Goal: Transaction & Acquisition: Purchase product/service

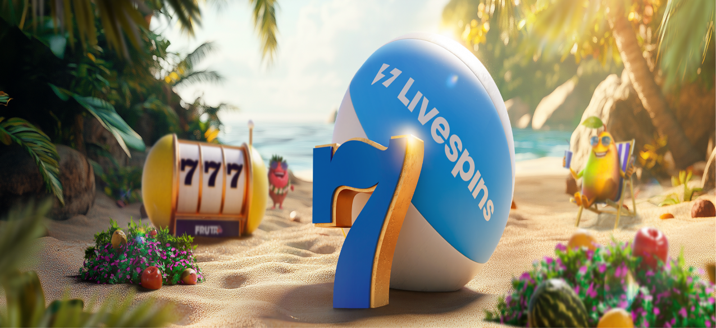
drag, startPoint x: 469, startPoint y: 103, endPoint x: 392, endPoint y: 102, distance: 76.9
type input "**"
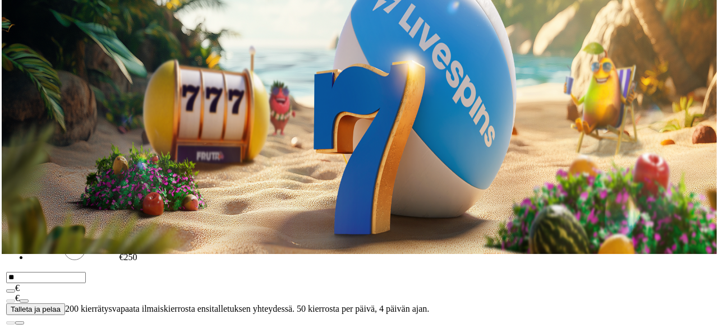
scroll to position [112, 0]
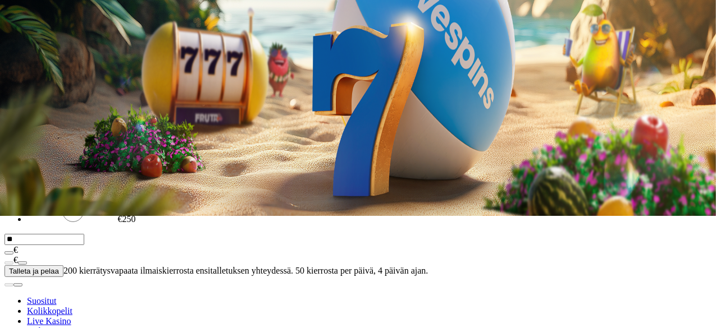
click at [29, 102] on span "menu icon" at bounding box center [29, 102] width 0 height 0
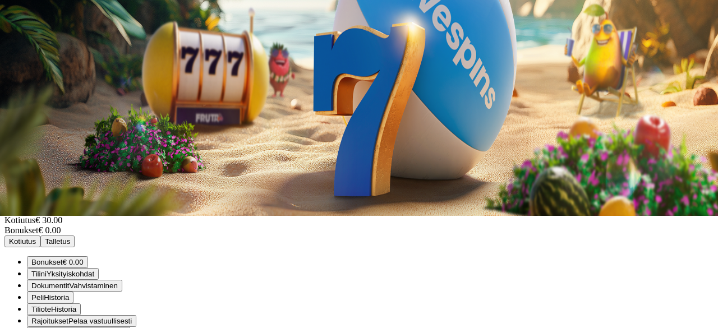
click at [76, 305] on span "Tiliote Historia" at bounding box center [53, 309] width 45 height 8
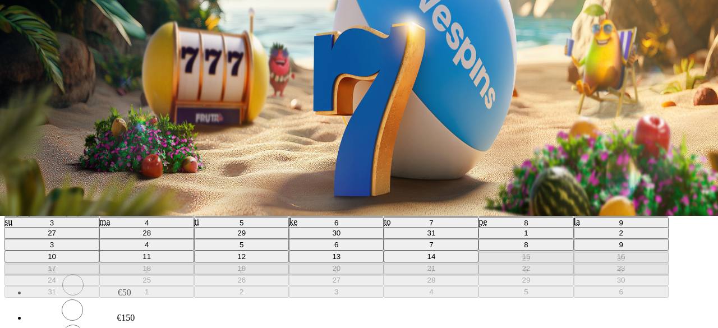
click at [253, 172] on div ". ." at bounding box center [358, 178] width 709 height 12
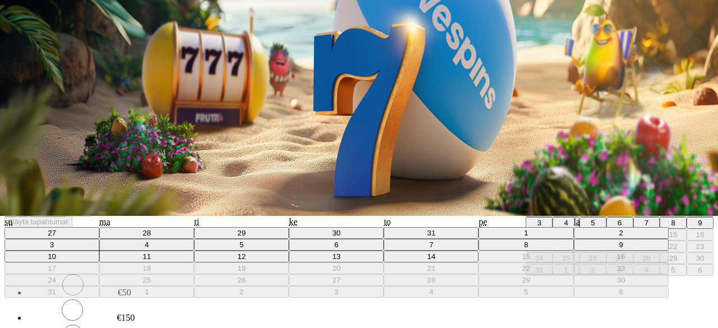
click at [643, 231] on abbr "14" at bounding box center [647, 235] width 8 height 8
type input "**"
type input "*"
type input "****"
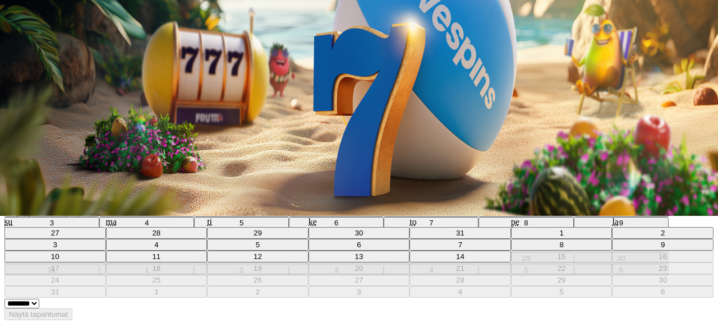
click at [243, 194] on div ". ." at bounding box center [358, 200] width 709 height 12
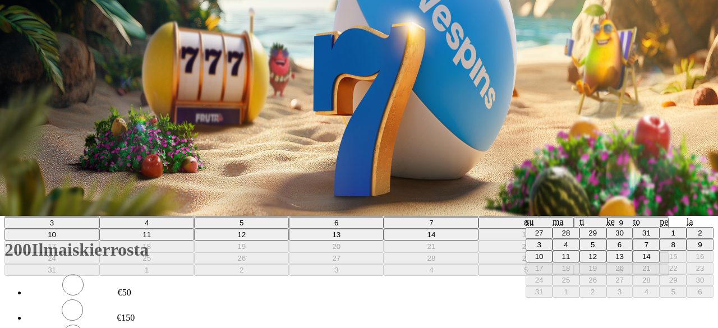
click at [643, 253] on abbr "14" at bounding box center [647, 257] width 8 height 8
type input "**"
type input "*"
type input "****"
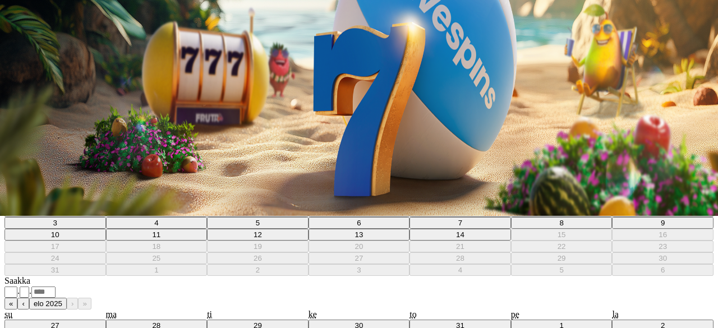
click at [9, 159] on span "close icon" at bounding box center [9, 159] width 0 height 0
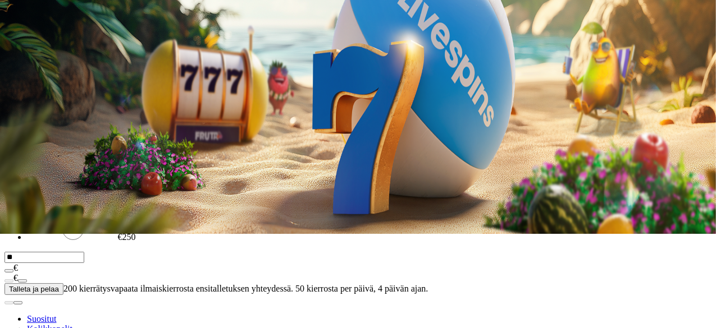
scroll to position [168, 0]
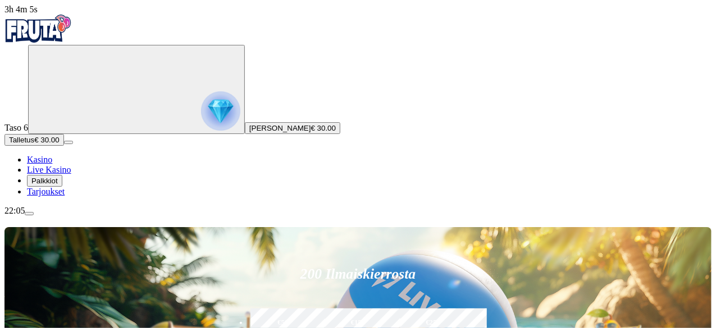
click at [29, 214] on span "menu icon" at bounding box center [29, 214] width 0 height 0
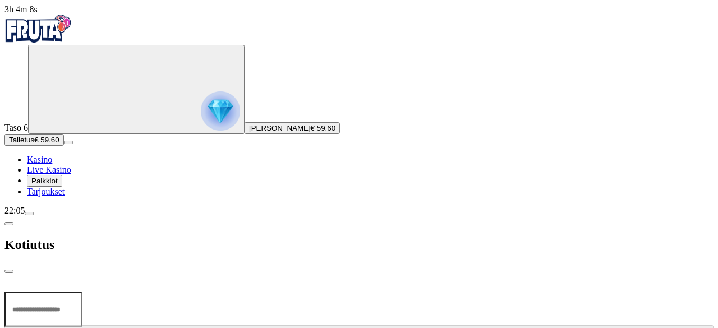
click at [82, 292] on input "number" at bounding box center [43, 310] width 78 height 36
type input "*****"
click at [9, 272] on span "close icon" at bounding box center [9, 272] width 0 height 0
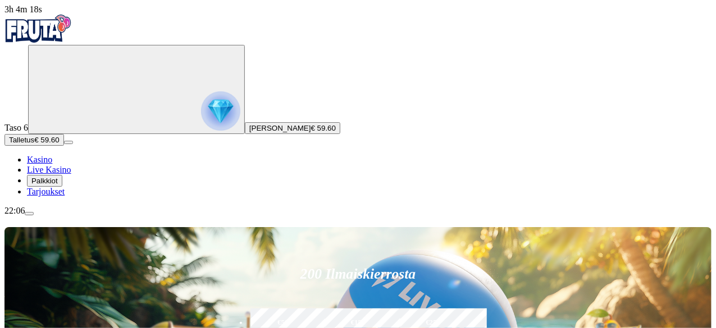
scroll to position [112, 0]
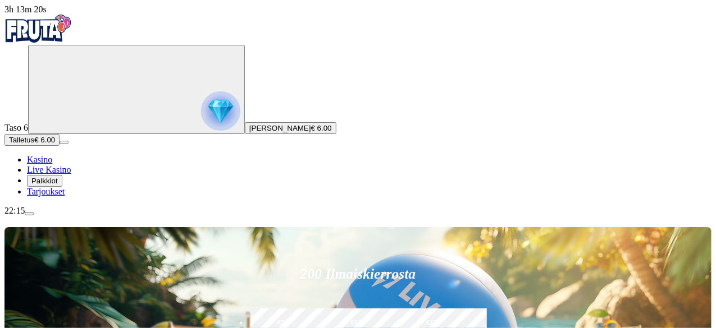
scroll to position [56, 0]
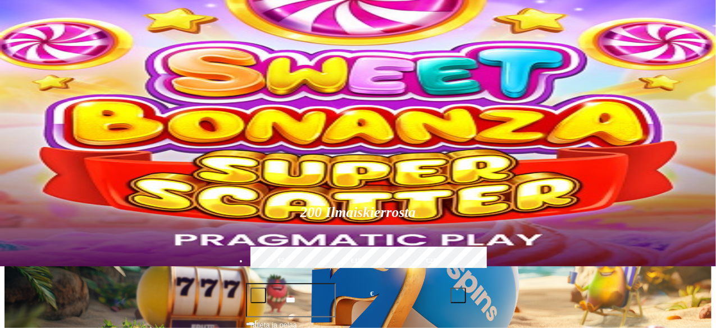
scroll to position [56, 0]
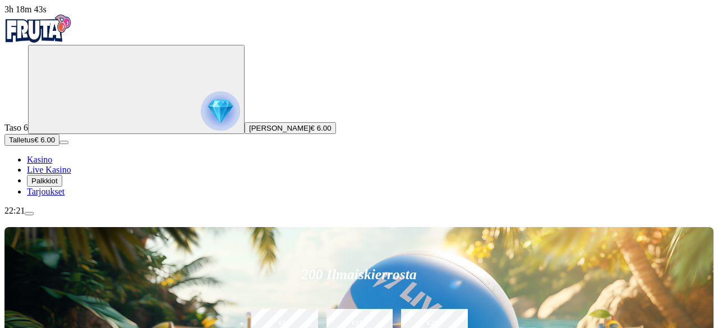
click at [59, 146] on button "Talletus € 6.00" at bounding box center [31, 140] width 55 height 12
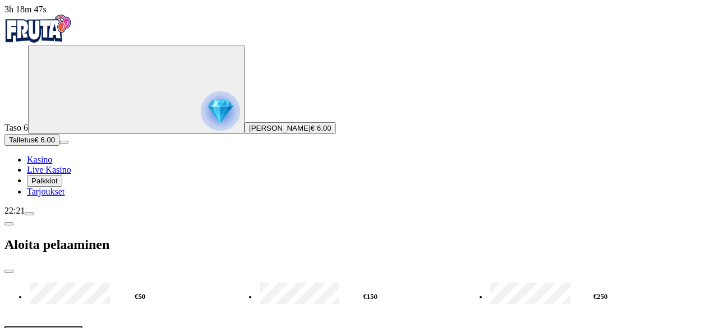
drag, startPoint x: 263, startPoint y: 99, endPoint x: 0, endPoint y: 98, distance: 262.6
click at [4, 98] on div "3h 18m 47s Taso 6 Johan Wilhelm Rentola € 6.00 Talletus € 6.00 Kasino Live Kasi…" at bounding box center [358, 213] width 709 height 419
type input "**"
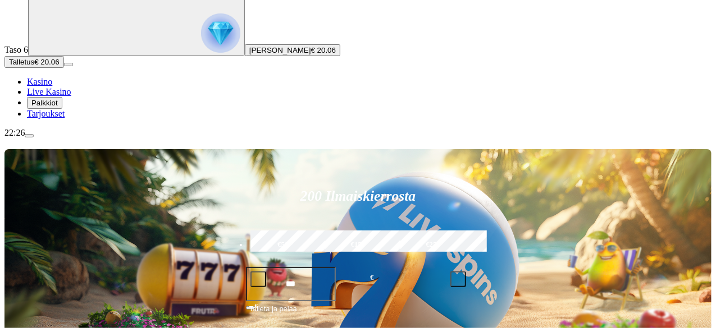
scroll to position [168, 0]
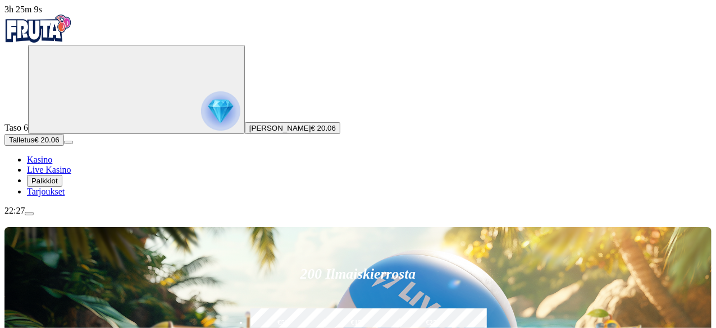
click at [34, 144] on span "Talletus" at bounding box center [21, 140] width 25 height 8
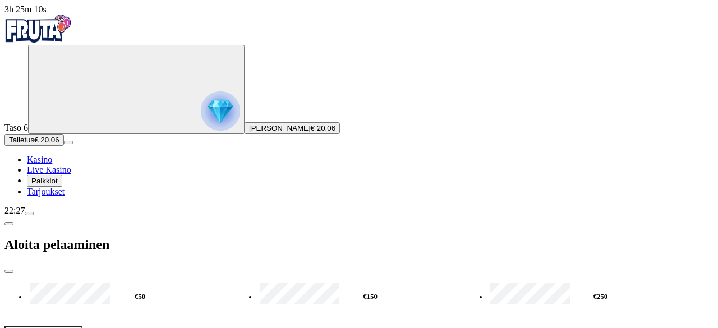
drag, startPoint x: 253, startPoint y: 96, endPoint x: 0, endPoint y: 86, distance: 253.3
click at [4, 84] on div "3h 25m 10s Taso 6 Johan Wilhelm Rentola € 20.06 Talletus € 20.06 Kasino Live Ka…" at bounding box center [358, 213] width 709 height 419
type input "**"
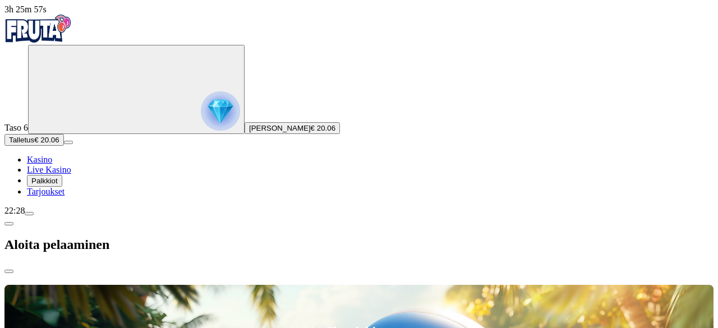
click at [481, 274] on div at bounding box center [358, 274] width 709 height 0
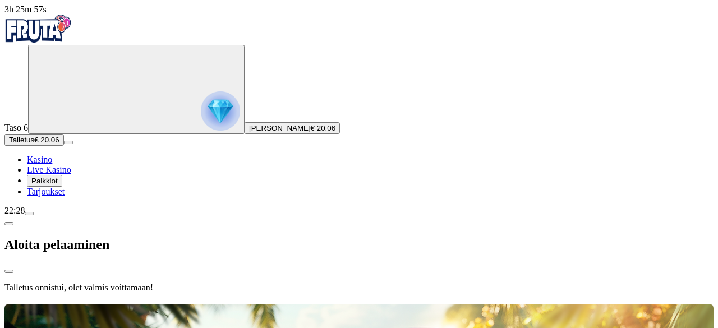
click at [481, 302] on div at bounding box center [358, 302] width 709 height 0
click at [478, 302] on div at bounding box center [358, 302] width 709 height 0
click at [474, 302] on div at bounding box center [358, 302] width 709 height 0
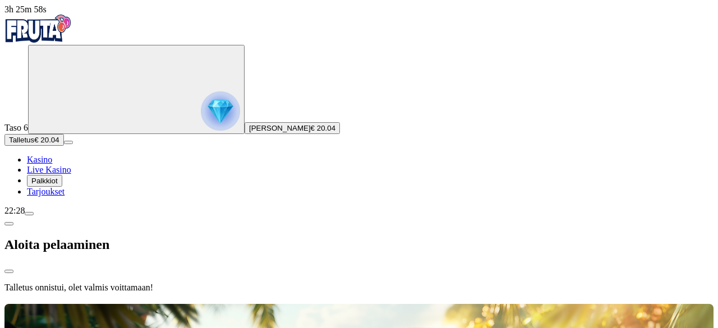
click at [474, 302] on div at bounding box center [358, 302] width 709 height 0
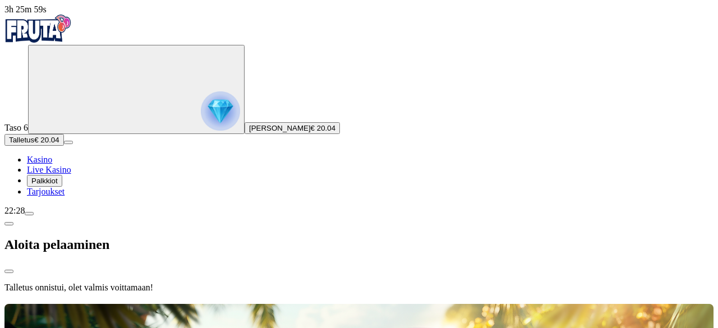
click at [474, 302] on div at bounding box center [358, 302] width 709 height 0
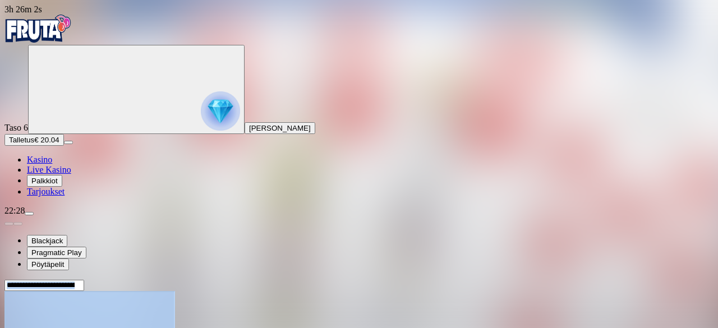
click at [374, 279] on header at bounding box center [358, 285] width 709 height 12
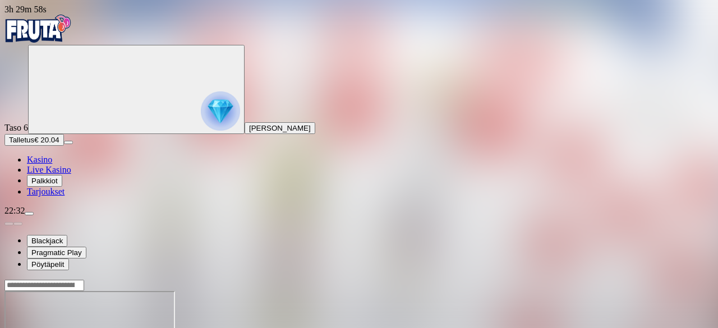
click at [29, 214] on span "menu icon" at bounding box center [29, 214] width 0 height 0
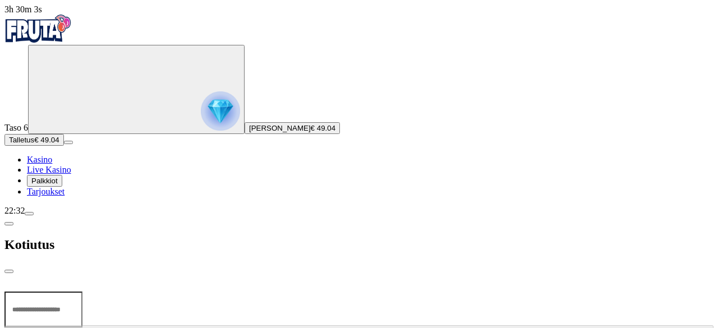
click at [82, 292] on input "number" at bounding box center [43, 310] width 78 height 36
type input "*****"
click at [9, 272] on span "close icon" at bounding box center [9, 272] width 0 height 0
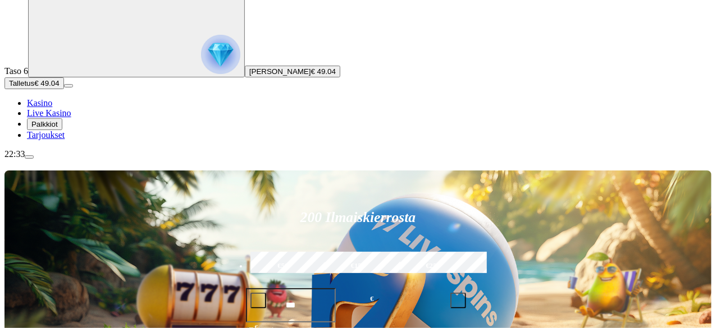
scroll to position [112, 0]
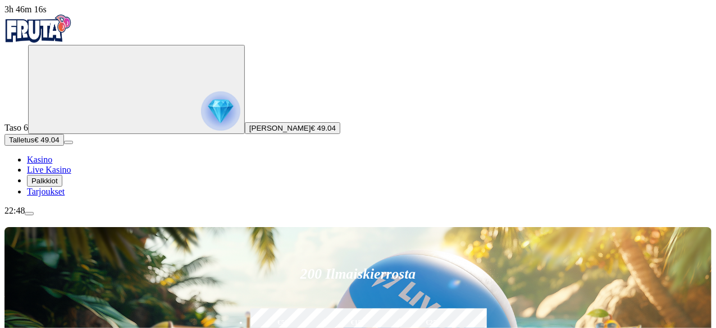
drag, startPoint x: 450, startPoint y: 94, endPoint x: 391, endPoint y: 97, distance: 59.6
type input "**"
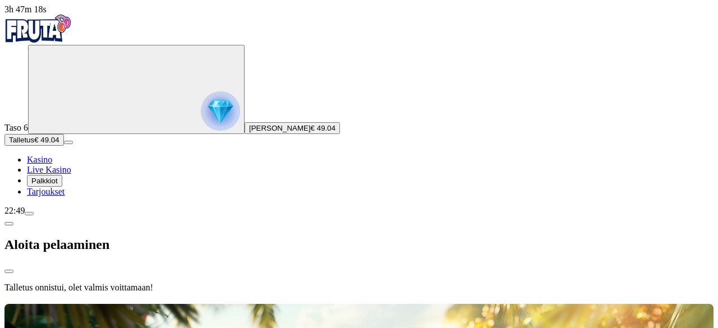
click at [531, 302] on div at bounding box center [358, 302] width 709 height 0
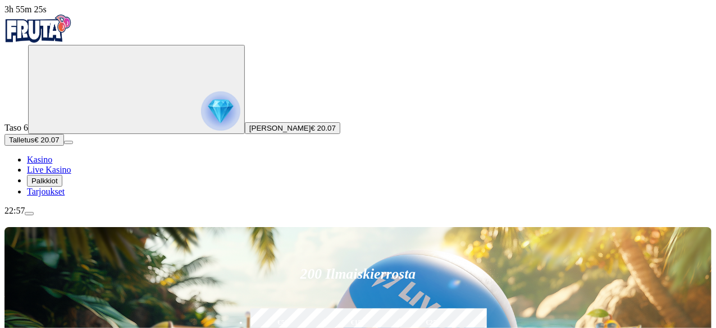
type input "*"
type input "****"
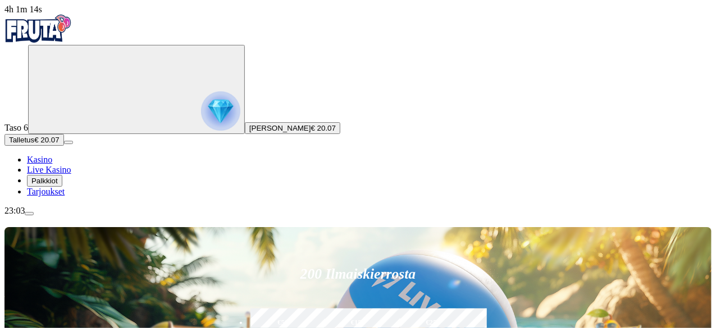
click at [29, 214] on span "menu icon" at bounding box center [29, 214] width 0 height 0
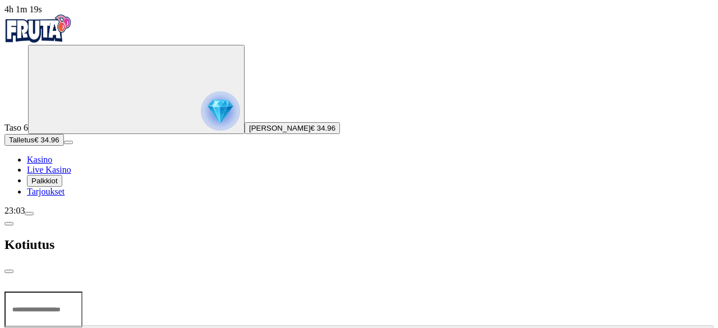
click at [82, 292] on input "number" at bounding box center [43, 310] width 78 height 36
type input "*****"
click at [9, 272] on span "close icon" at bounding box center [9, 272] width 0 height 0
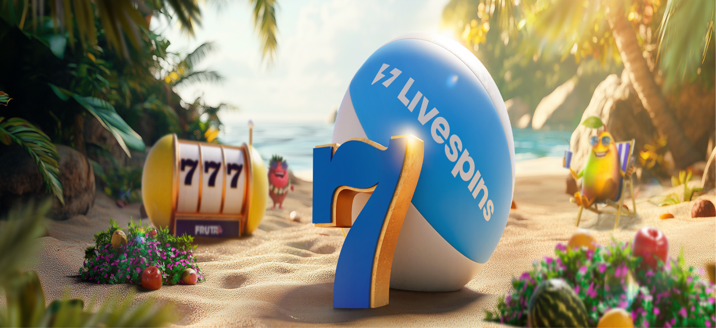
type input "*"
type input "**"
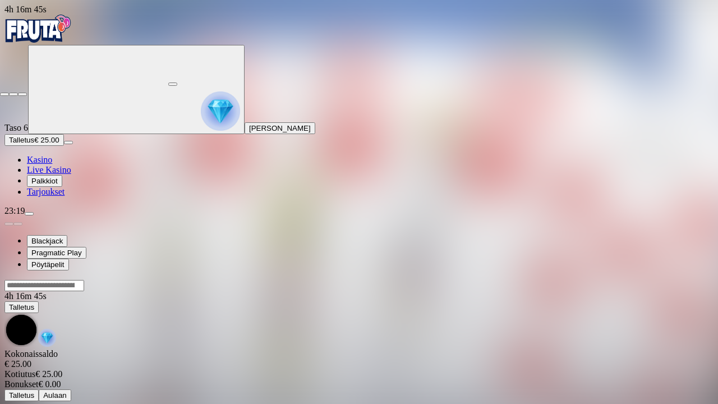
click at [4, 94] on span "close icon" at bounding box center [4, 94] width 0 height 0
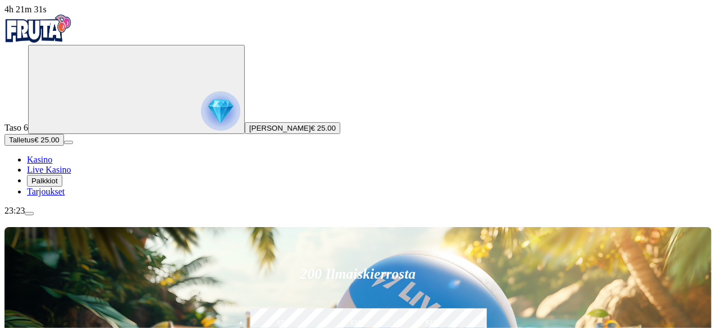
click at [64, 146] on button "Talletus € 25.00" at bounding box center [33, 140] width 59 height 12
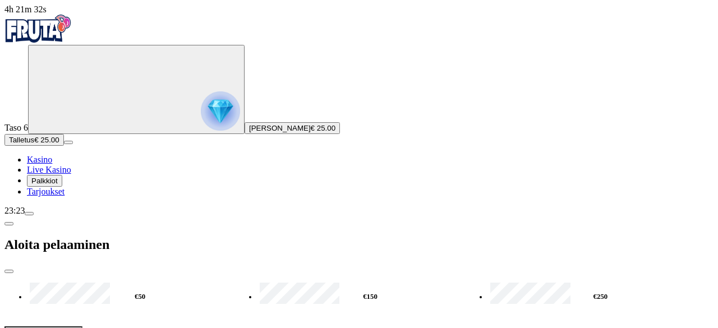
drag, startPoint x: 181, startPoint y: 97, endPoint x: 131, endPoint y: 104, distance: 50.5
type input "*"
type input "**"
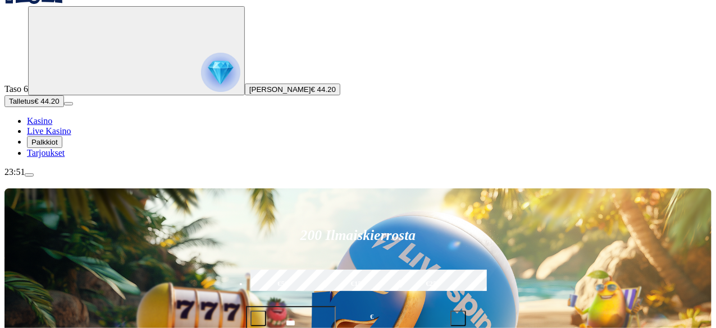
scroll to position [56, 0]
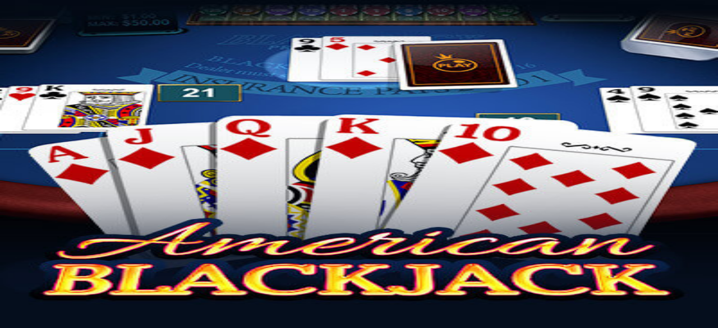
click at [52, 164] on span "Kasino" at bounding box center [39, 160] width 25 height 10
click at [201, 111] on img "Primary" at bounding box center [220, 110] width 39 height 39
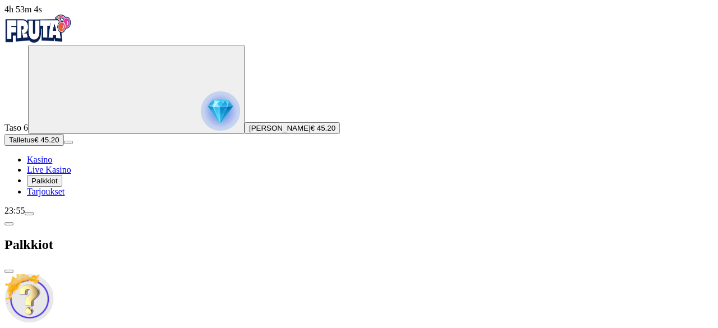
click at [9, 272] on span "close icon" at bounding box center [9, 272] width 0 height 0
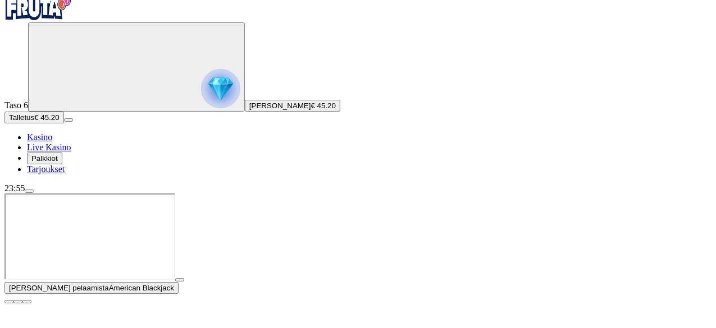
scroll to position [56, 0]
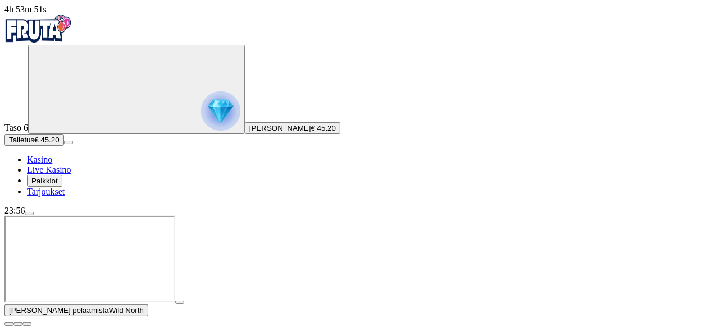
click at [29, 214] on span "menu icon" at bounding box center [29, 214] width 0 height 0
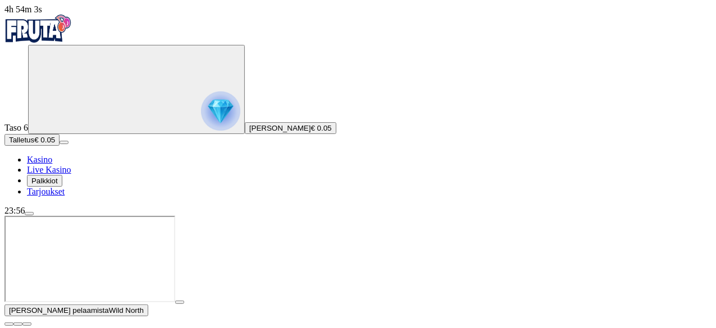
click at [9, 324] on span "close icon" at bounding box center [9, 324] width 0 height 0
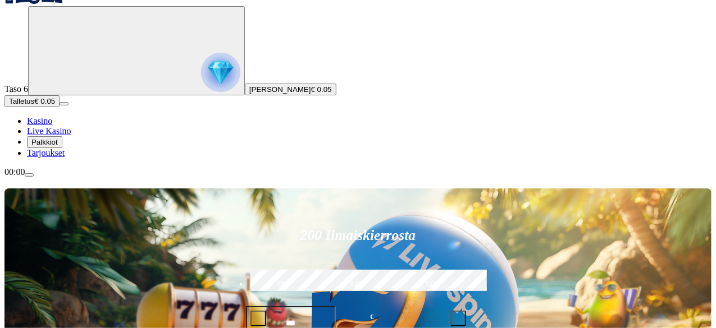
scroll to position [56, 0]
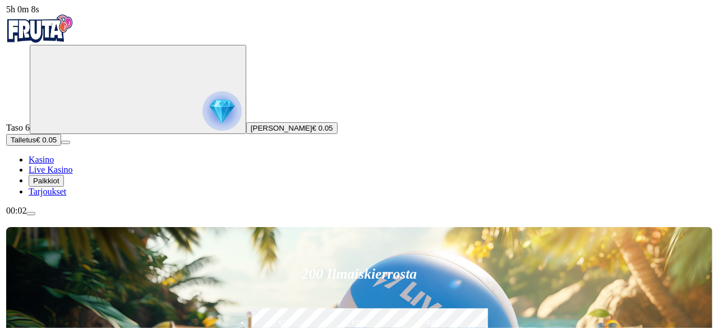
scroll to position [56, 0]
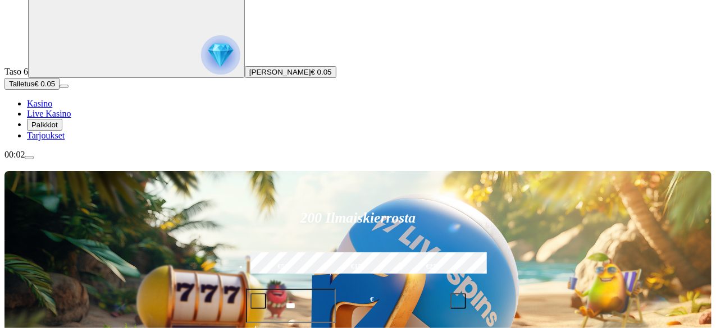
click at [29, 158] on span "menu icon" at bounding box center [29, 158] width 0 height 0
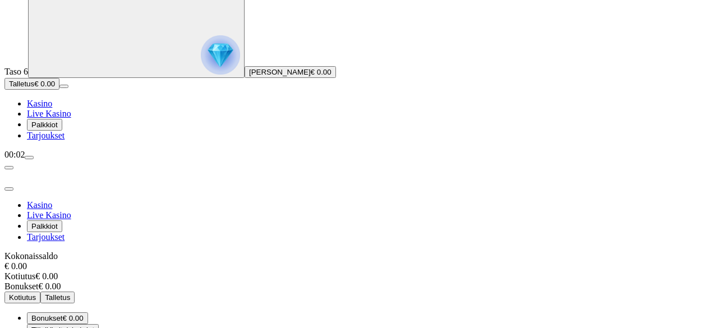
click at [9, 189] on span "close icon" at bounding box center [9, 189] width 0 height 0
